Goal: Task Accomplishment & Management: Use online tool/utility

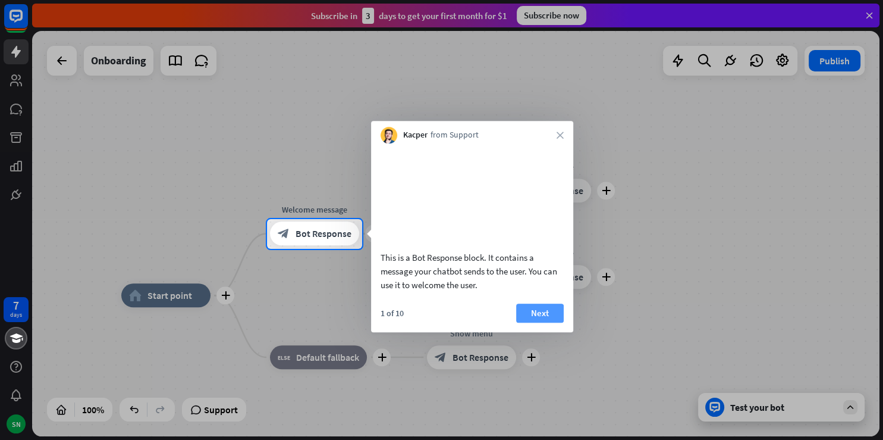
click at [553, 322] on button "Next" at bounding box center [540, 312] width 48 height 19
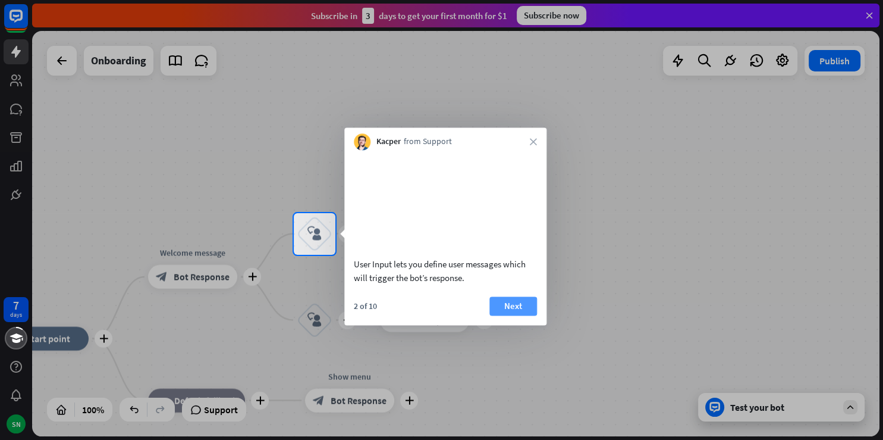
click at [507, 315] on button "Next" at bounding box center [514, 305] width 48 height 19
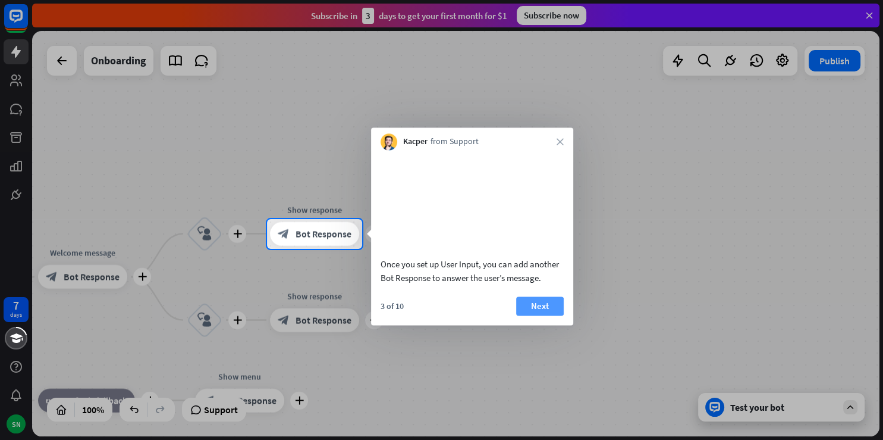
click at [538, 315] on button "Next" at bounding box center [540, 305] width 48 height 19
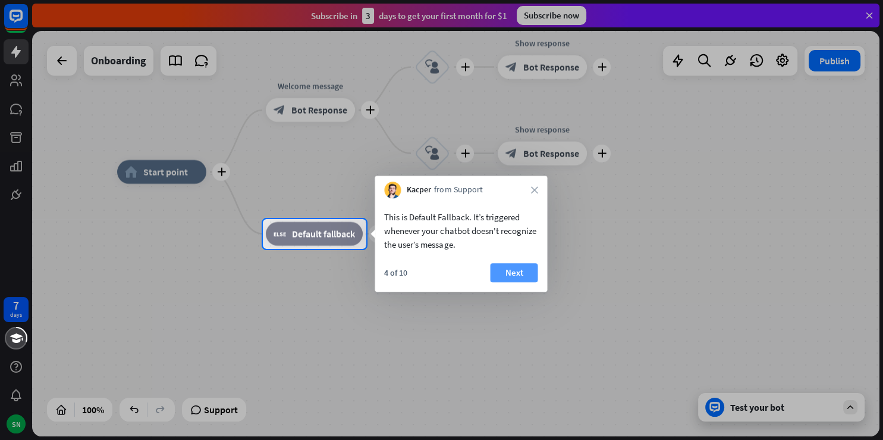
click at [525, 268] on button "Next" at bounding box center [514, 272] width 48 height 19
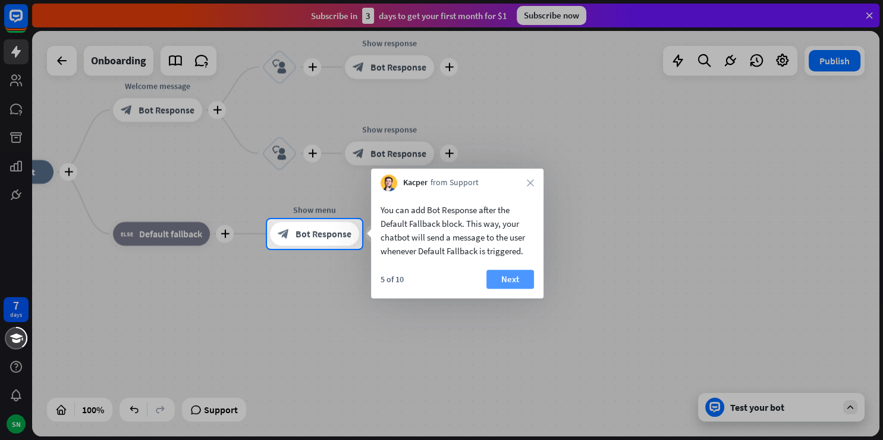
click at [507, 282] on button "Next" at bounding box center [511, 278] width 48 height 19
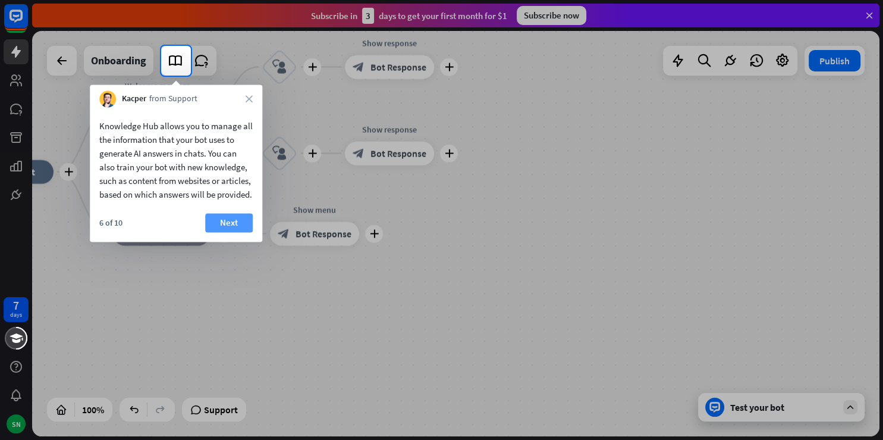
click at [215, 232] on button "Next" at bounding box center [229, 222] width 48 height 19
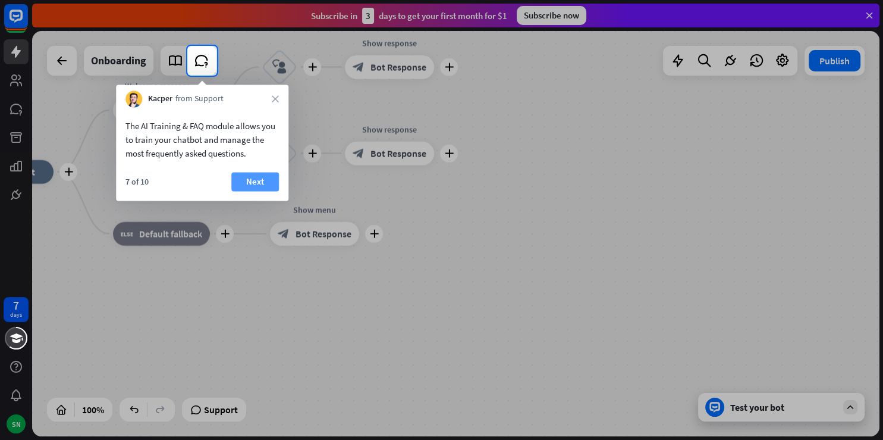
click at [247, 179] on button "Next" at bounding box center [255, 181] width 48 height 19
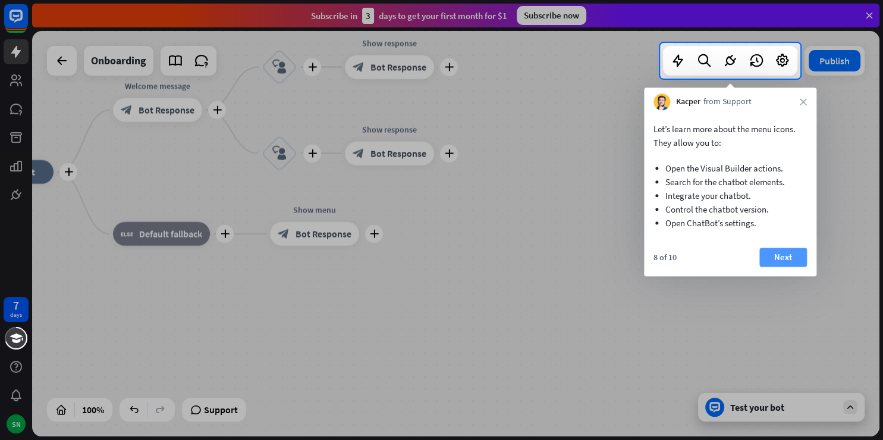
click at [782, 259] on button "Next" at bounding box center [784, 256] width 48 height 19
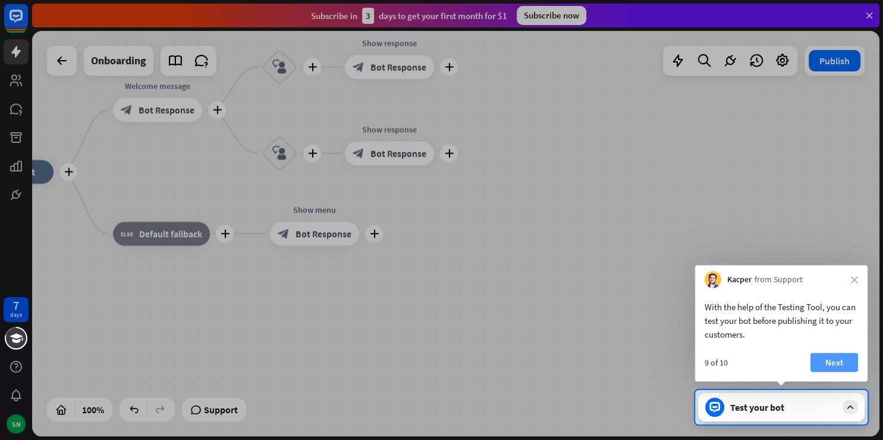
click at [837, 358] on button "Next" at bounding box center [835, 362] width 48 height 19
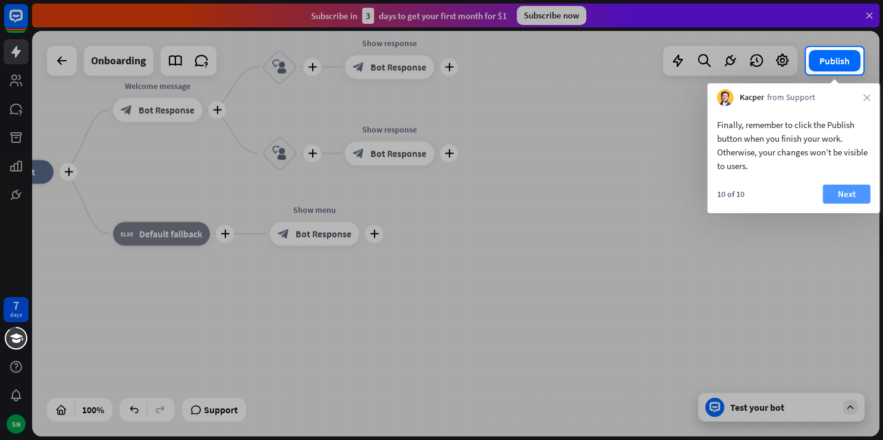
click at [851, 192] on button "Next" at bounding box center [847, 193] width 48 height 19
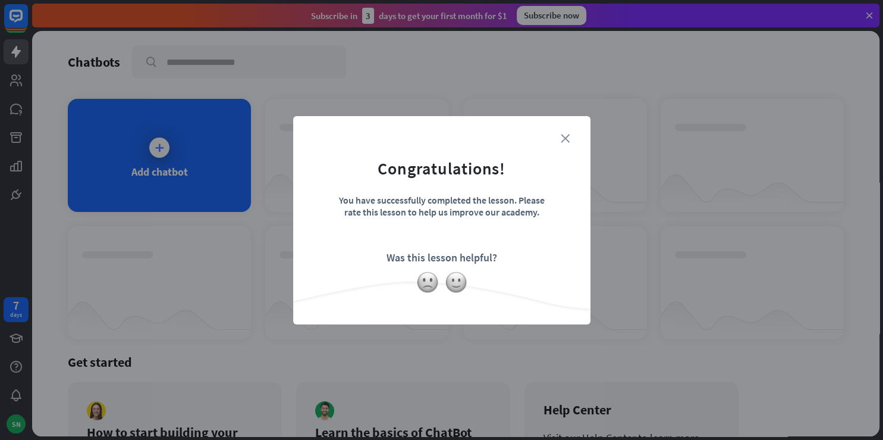
click at [566, 139] on icon "close" at bounding box center [565, 138] width 9 height 9
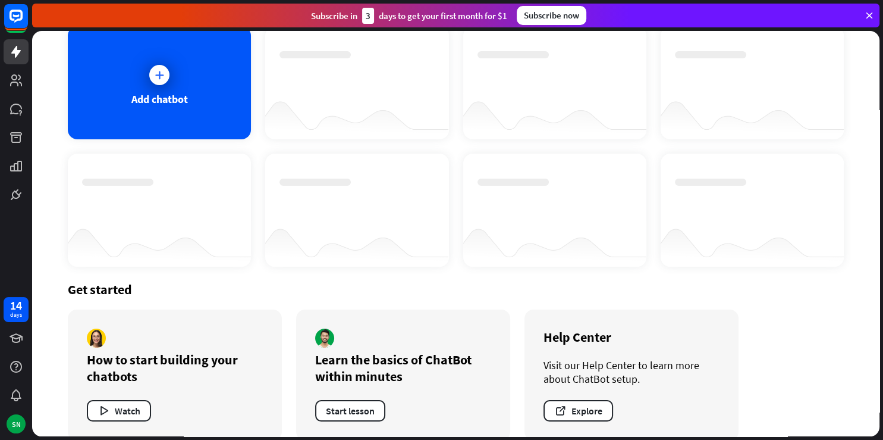
scroll to position [90, 0]
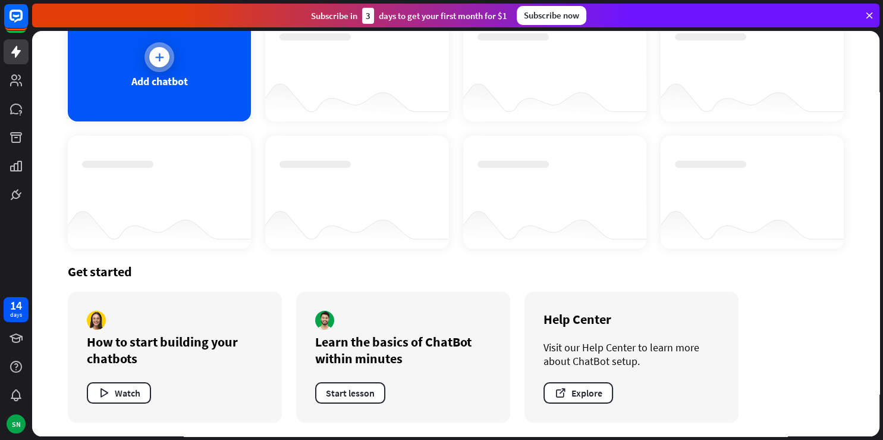
click at [158, 61] on icon at bounding box center [159, 57] width 12 height 12
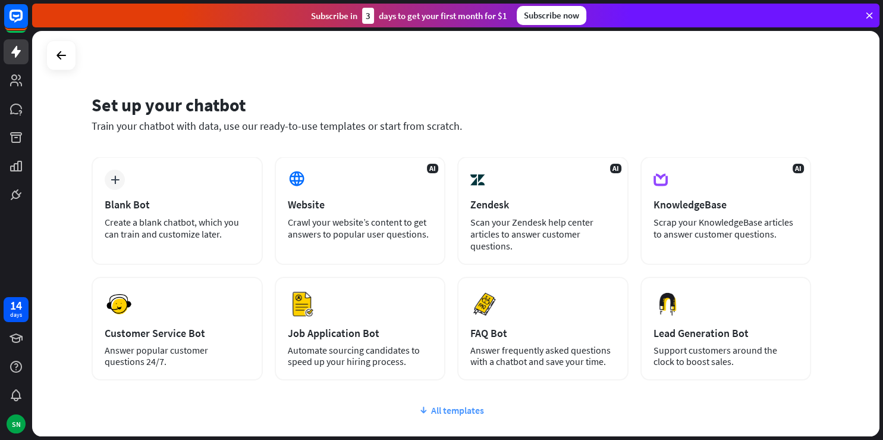
click at [462, 408] on div "All templates" at bounding box center [452, 410] width 720 height 12
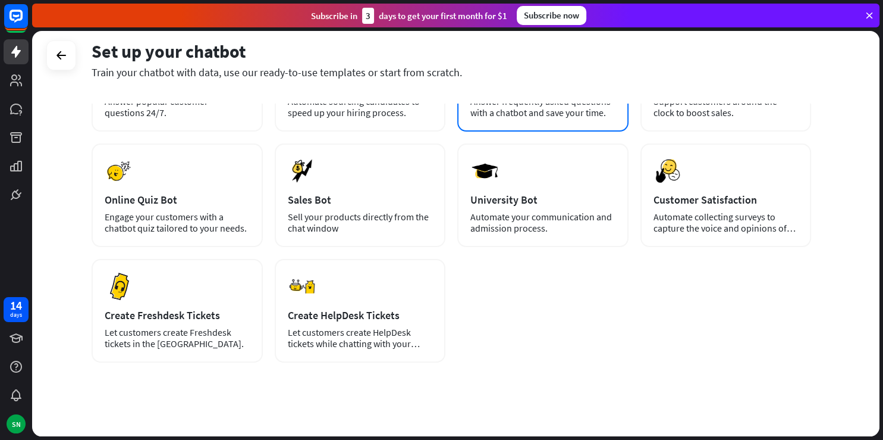
scroll to position [256, 0]
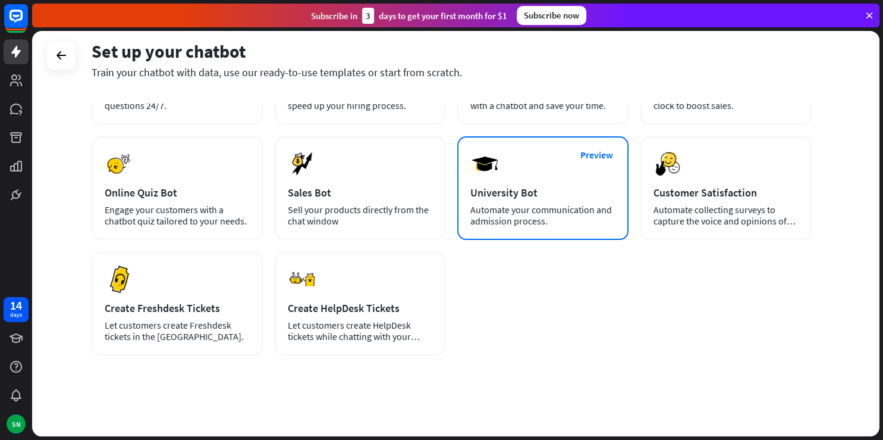
click at [518, 192] on div "University Bot" at bounding box center [543, 193] width 145 height 14
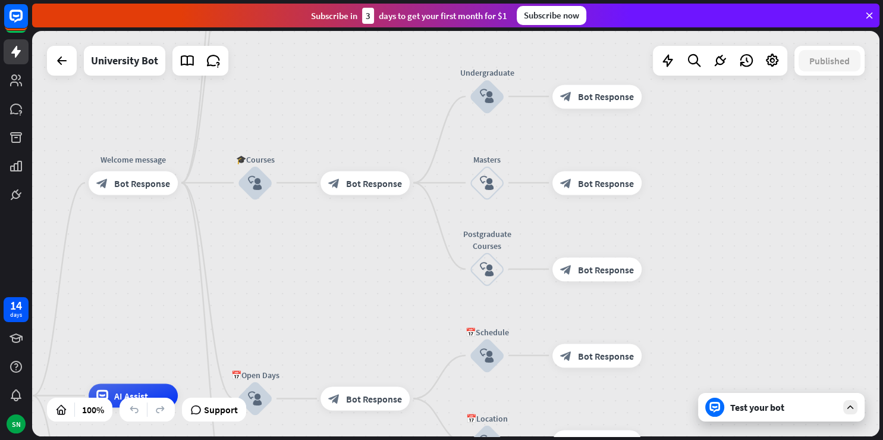
drag, startPoint x: 634, startPoint y: 136, endPoint x: 372, endPoint y: 297, distance: 307.7
click at [372, 297] on div "home_2 Start point Welcome message block_bot_response Bot Response ✨Main menu b…" at bounding box center [456, 233] width 848 height 405
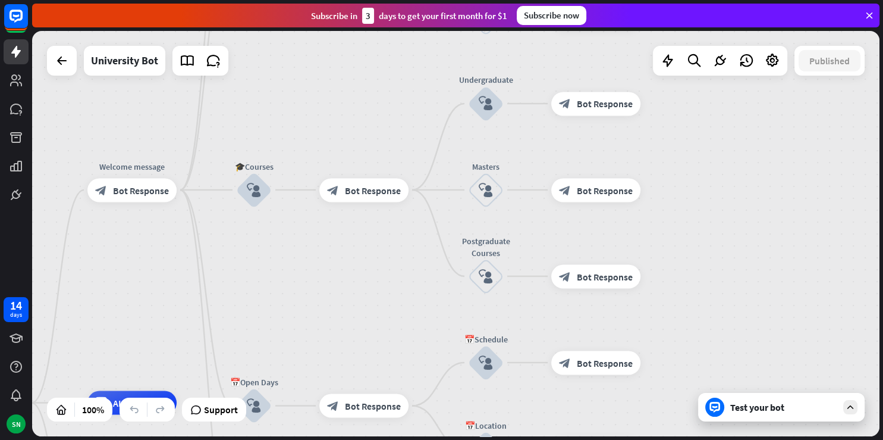
drag, startPoint x: 372, startPoint y: 297, endPoint x: 371, endPoint y: 305, distance: 7.2
click at [371, 305] on div "home_2 Start point Welcome message block_bot_response Bot Response ✨Main menu b…" at bounding box center [456, 233] width 848 height 405
click at [371, 304] on div "home_2 Start point Welcome message block_bot_response Bot Response ✨Main menu b…" at bounding box center [456, 233] width 848 height 405
click at [371, 303] on div "home_2 Start point Welcome message block_bot_response Bot Response ✨Main menu b…" at bounding box center [456, 233] width 848 height 405
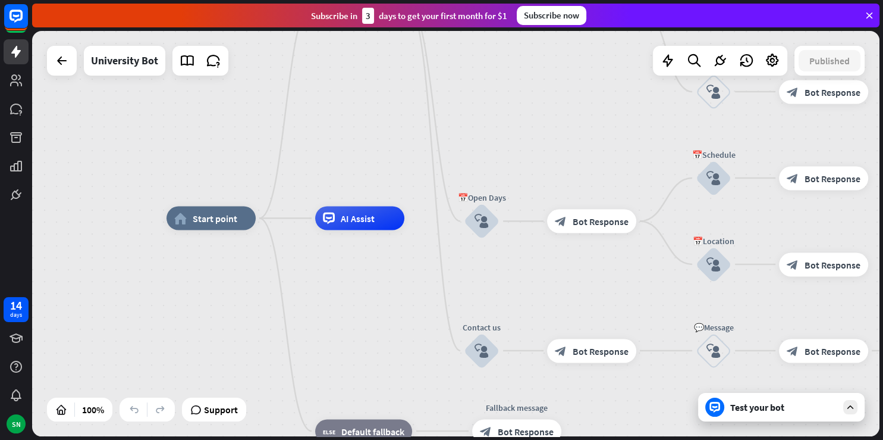
drag, startPoint x: 371, startPoint y: 302, endPoint x: 613, endPoint y: 138, distance: 292.5
click at [613, 138] on div "home_2 Start point Welcome message block_bot_response Bot Response ✨Main menu b…" at bounding box center [456, 233] width 848 height 405
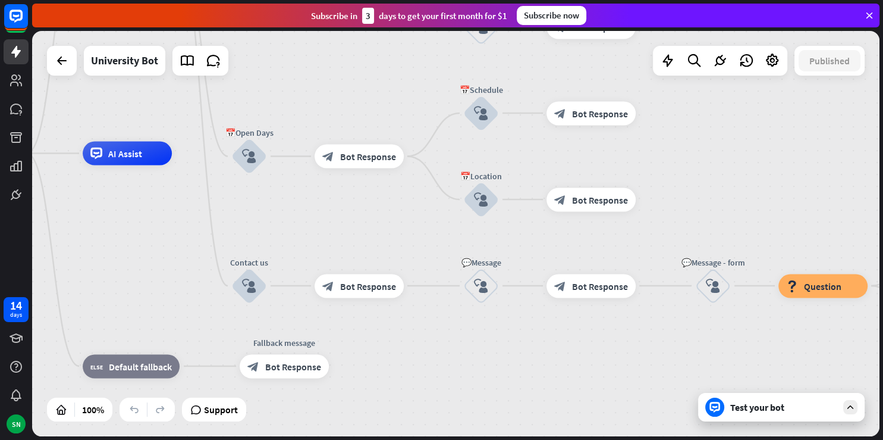
drag, startPoint x: 645, startPoint y: 215, endPoint x: 385, endPoint y: 95, distance: 286.4
click at [385, 95] on div "home_2 Start point Welcome message block_bot_response Bot Response ✨Main menu b…" at bounding box center [456, 233] width 848 height 405
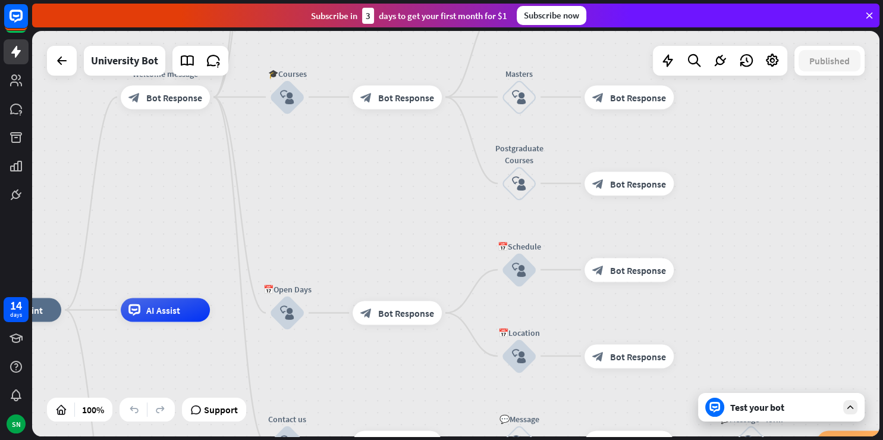
drag, startPoint x: 365, startPoint y: 201, endPoint x: 433, endPoint y: 366, distance: 178.7
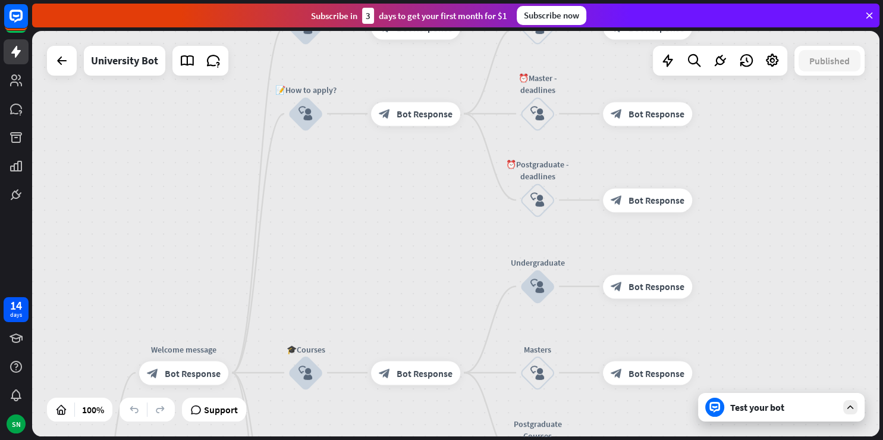
drag, startPoint x: 388, startPoint y: 182, endPoint x: 377, endPoint y: 449, distance: 266.7
click at [377, 436] on div "home_2 Start point Welcome message block_bot_response Bot Response ✨Main menu b…" at bounding box center [456, 233] width 848 height 405
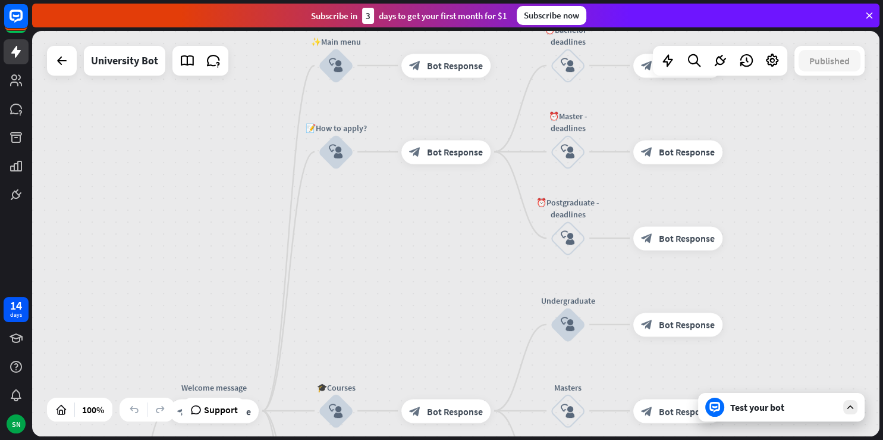
drag, startPoint x: 394, startPoint y: 253, endPoint x: 425, endPoint y: 291, distance: 48.7
click at [425, 291] on div "home_2 Start point Welcome message block_bot_response Bot Response ✨Main menu b…" at bounding box center [456, 233] width 848 height 405
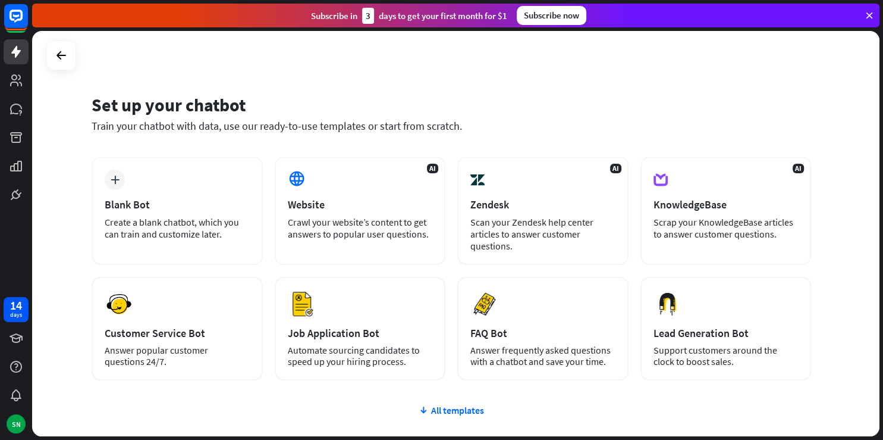
scroll to position [86, 0]
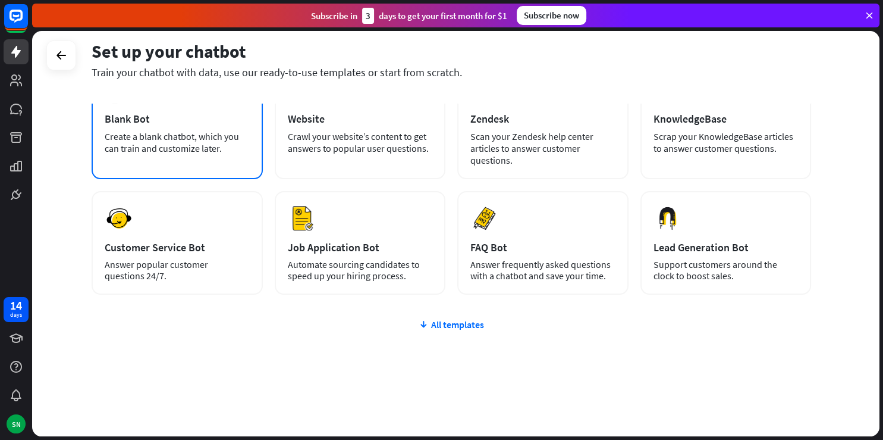
click at [192, 134] on div "Create a blank chatbot, which you can train and customize later." at bounding box center [177, 142] width 145 height 24
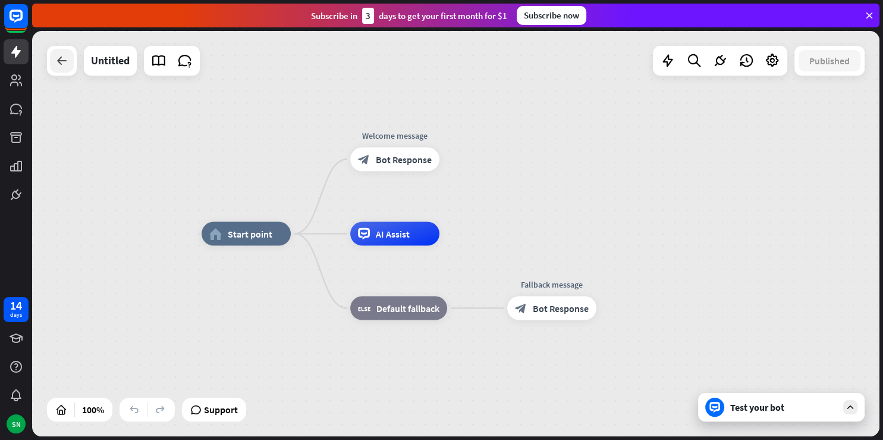
click at [66, 51] on div at bounding box center [62, 61] width 24 height 24
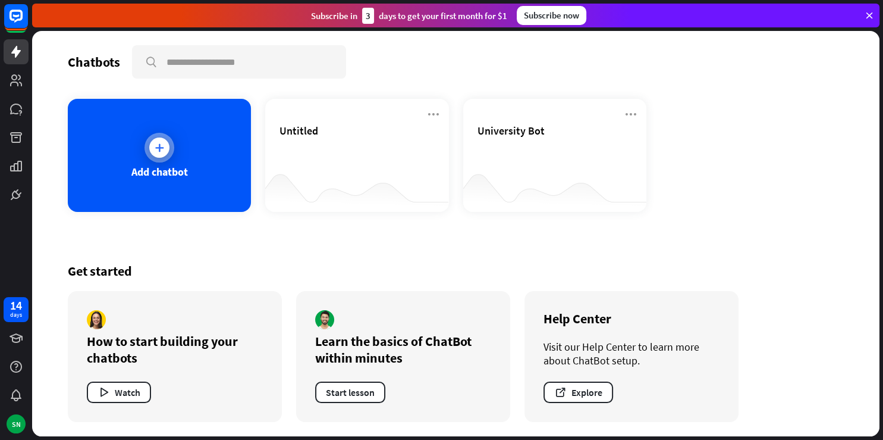
click at [138, 155] on div "Add chatbot" at bounding box center [159, 155] width 183 height 113
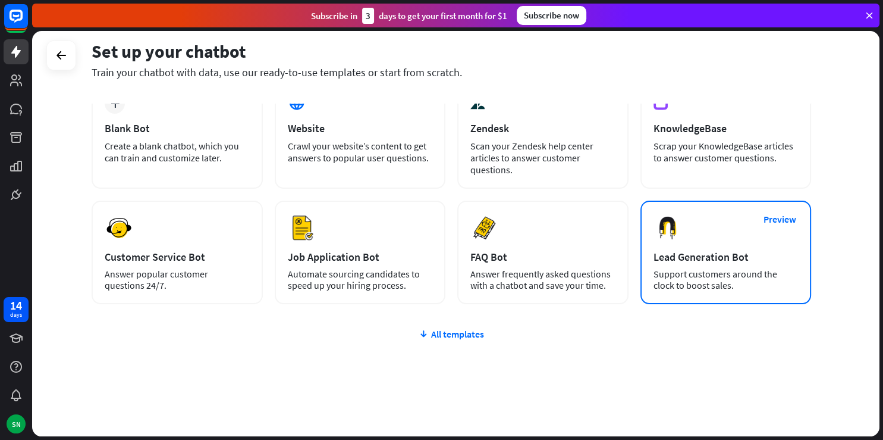
scroll to position [86, 0]
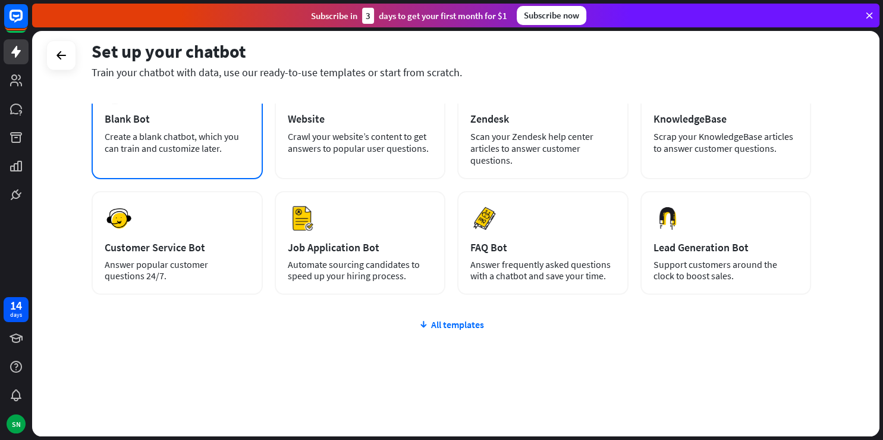
click at [167, 131] on div "Create a blank chatbot, which you can train and customize later." at bounding box center [177, 142] width 145 height 24
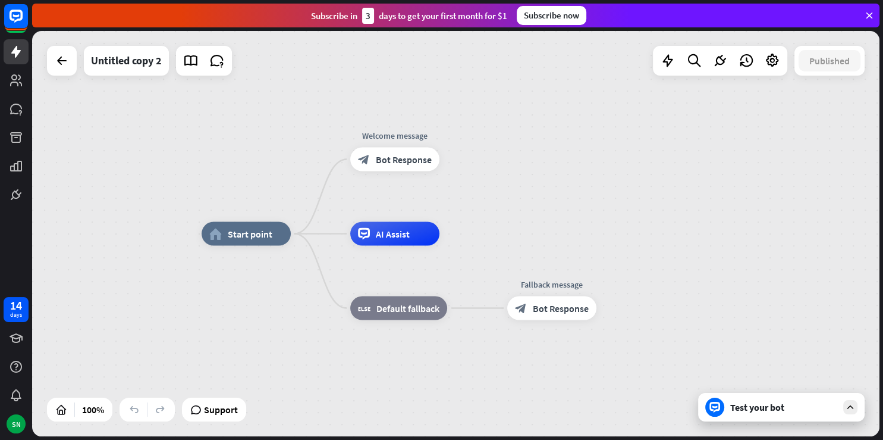
click at [772, 412] on div "Test your bot" at bounding box center [783, 407] width 107 height 12
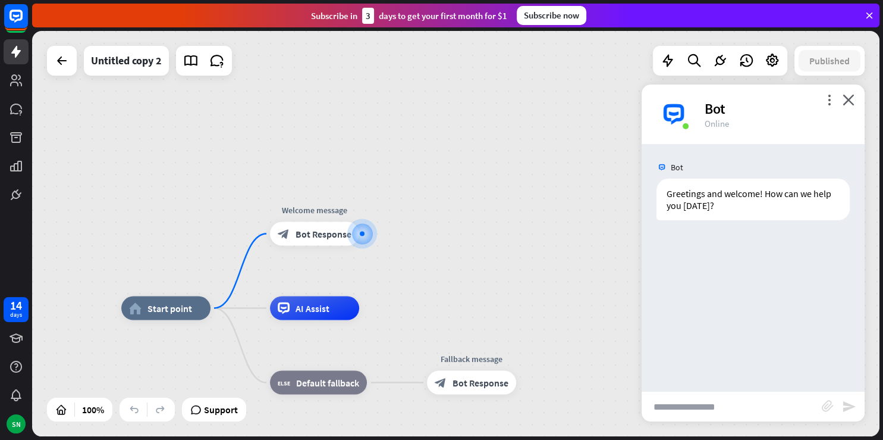
click at [715, 415] on input "text" at bounding box center [732, 406] width 180 height 30
click at [834, 406] on icon "block_attachment" at bounding box center [828, 406] width 12 height 12
click at [728, 377] on div "Image" at bounding box center [767, 384] width 102 height 21
click at [829, 104] on icon "more_vert" at bounding box center [829, 99] width 11 height 11
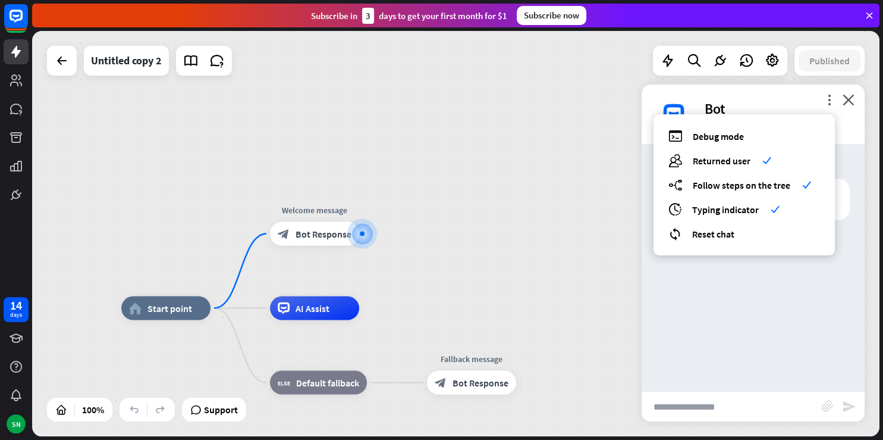
click at [819, 280] on div "Bot Greetings and welcome! How can we help you [DATE]? [DATE] 11:40 PM Show JSON" at bounding box center [753, 267] width 223 height 247
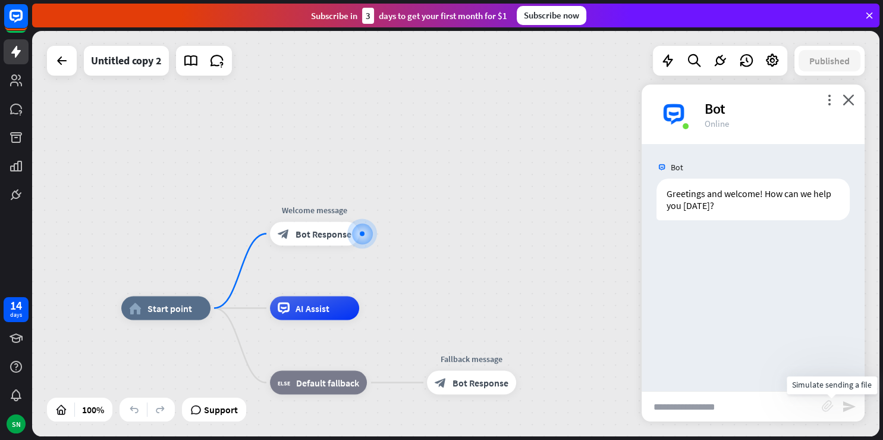
click at [830, 405] on icon "block_attachment" at bounding box center [828, 406] width 12 height 12
click at [765, 388] on div "Image" at bounding box center [767, 384] width 102 height 21
click at [719, 414] on input "text" at bounding box center [732, 406] width 180 height 30
click at [675, 403] on input "text" at bounding box center [732, 406] width 180 height 30
click at [667, 407] on input "text" at bounding box center [732, 406] width 180 height 30
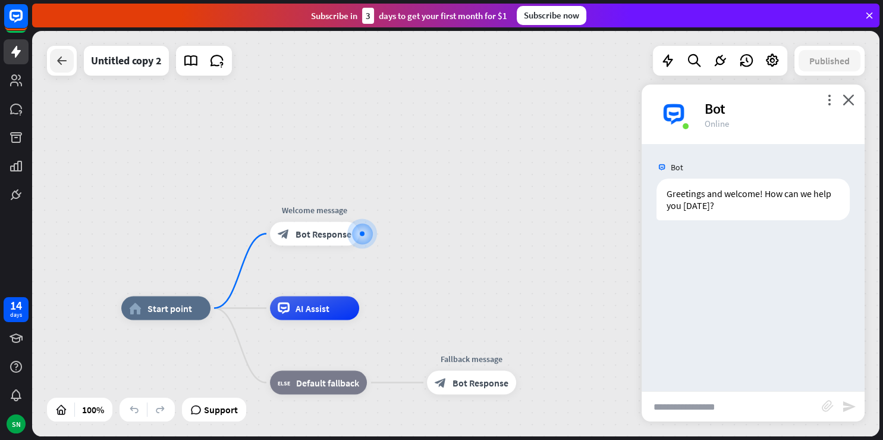
click at [69, 63] on div at bounding box center [62, 61] width 24 height 24
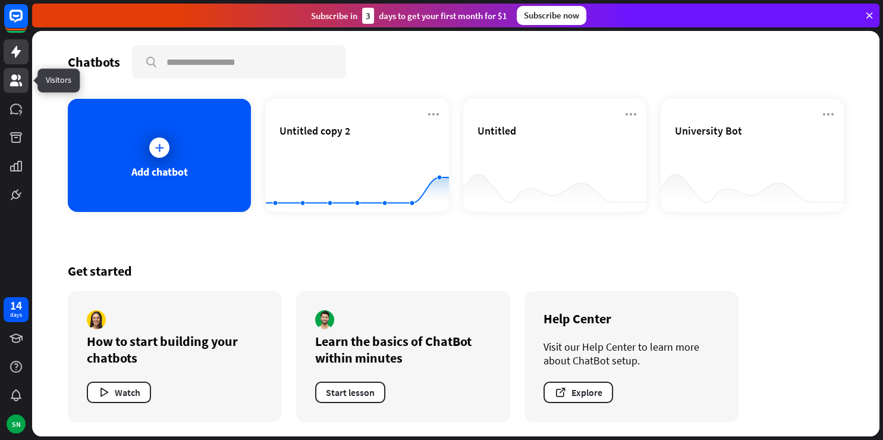
click at [18, 77] on icon at bounding box center [16, 80] width 14 height 14
